Goal: Task Accomplishment & Management: Use online tool/utility

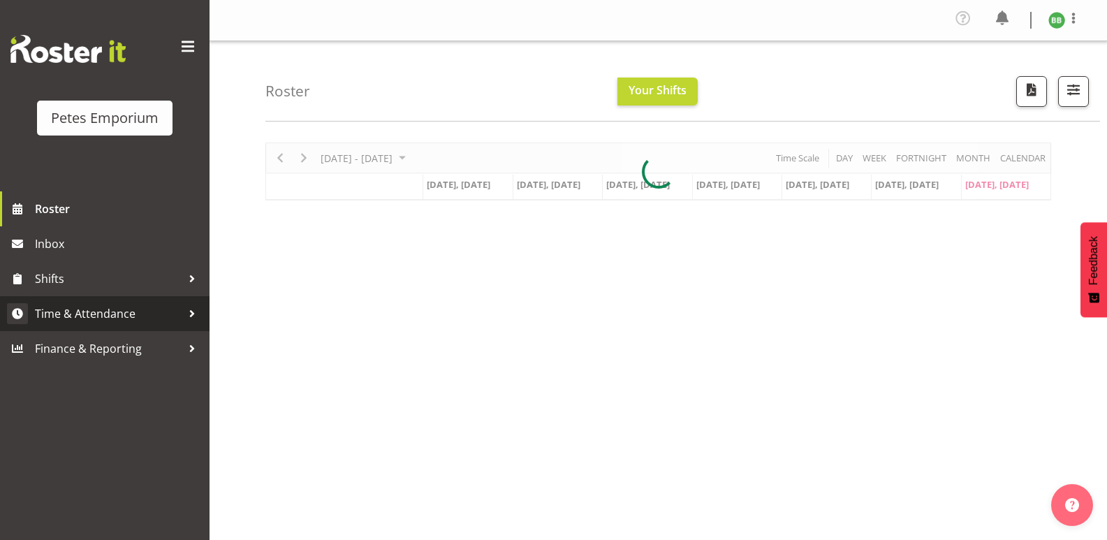
click at [144, 322] on span "Time & Attendance" at bounding box center [108, 313] width 147 height 21
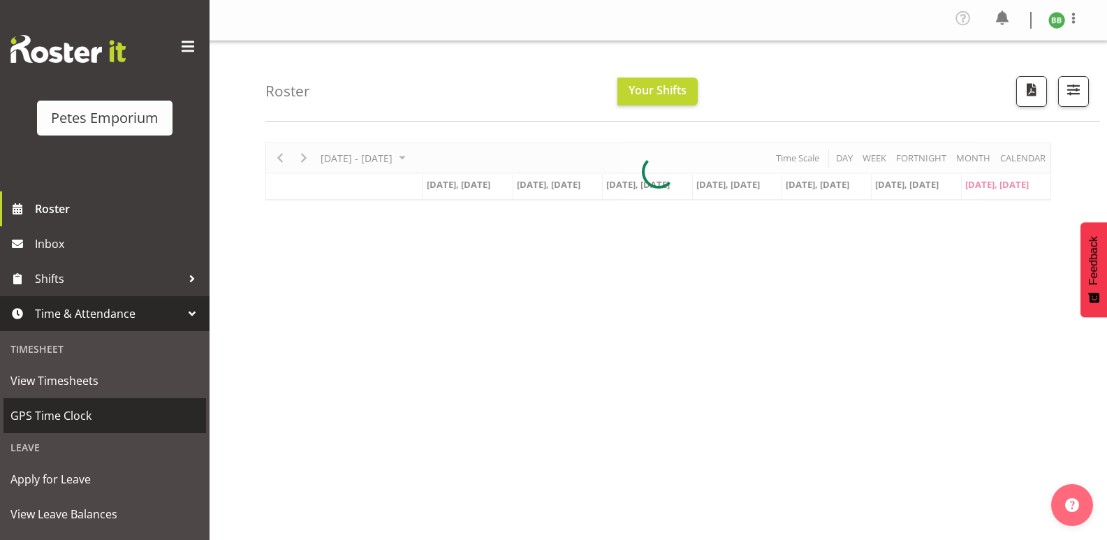
click at [84, 422] on span "GPS Time Clock" at bounding box center [104, 415] width 189 height 21
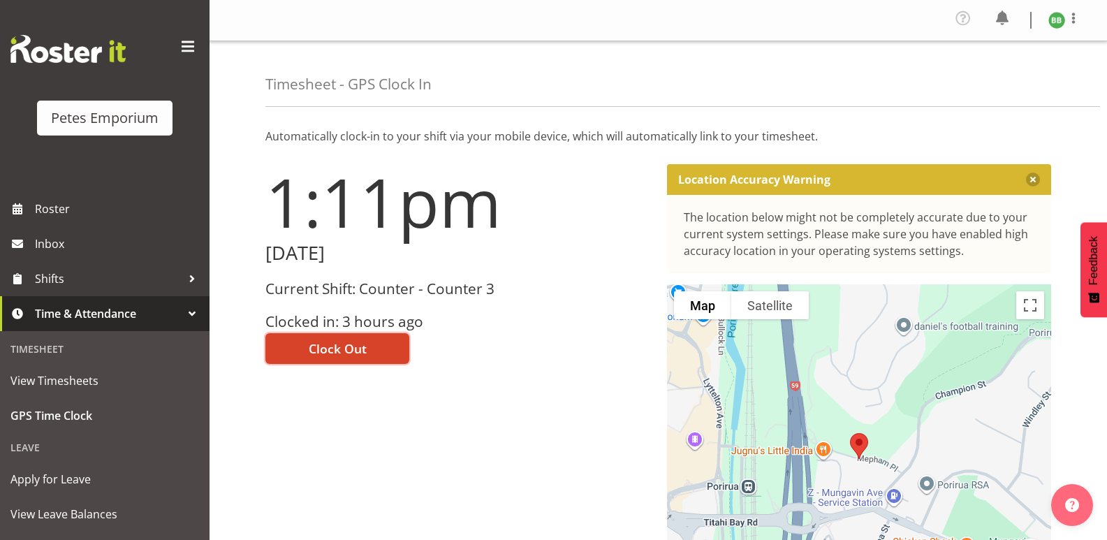
click at [334, 344] on span "Clock Out" at bounding box center [338, 348] width 58 height 18
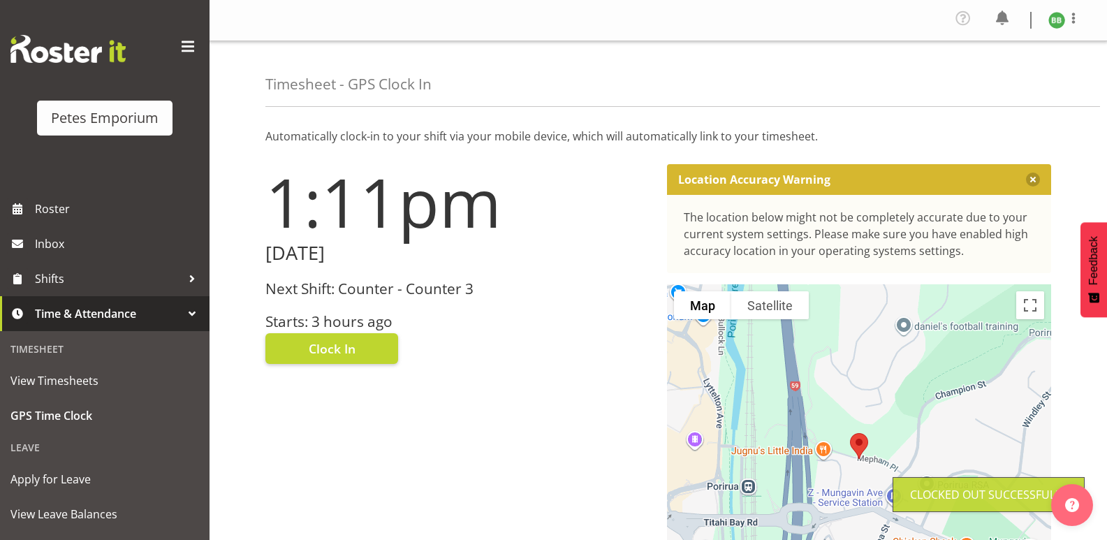
click at [1054, 24] on img at bounding box center [1056, 20] width 17 height 17
click at [1006, 82] on link "Log Out" at bounding box center [1014, 76] width 134 height 25
